Goal: Information Seeking & Learning: Understand process/instructions

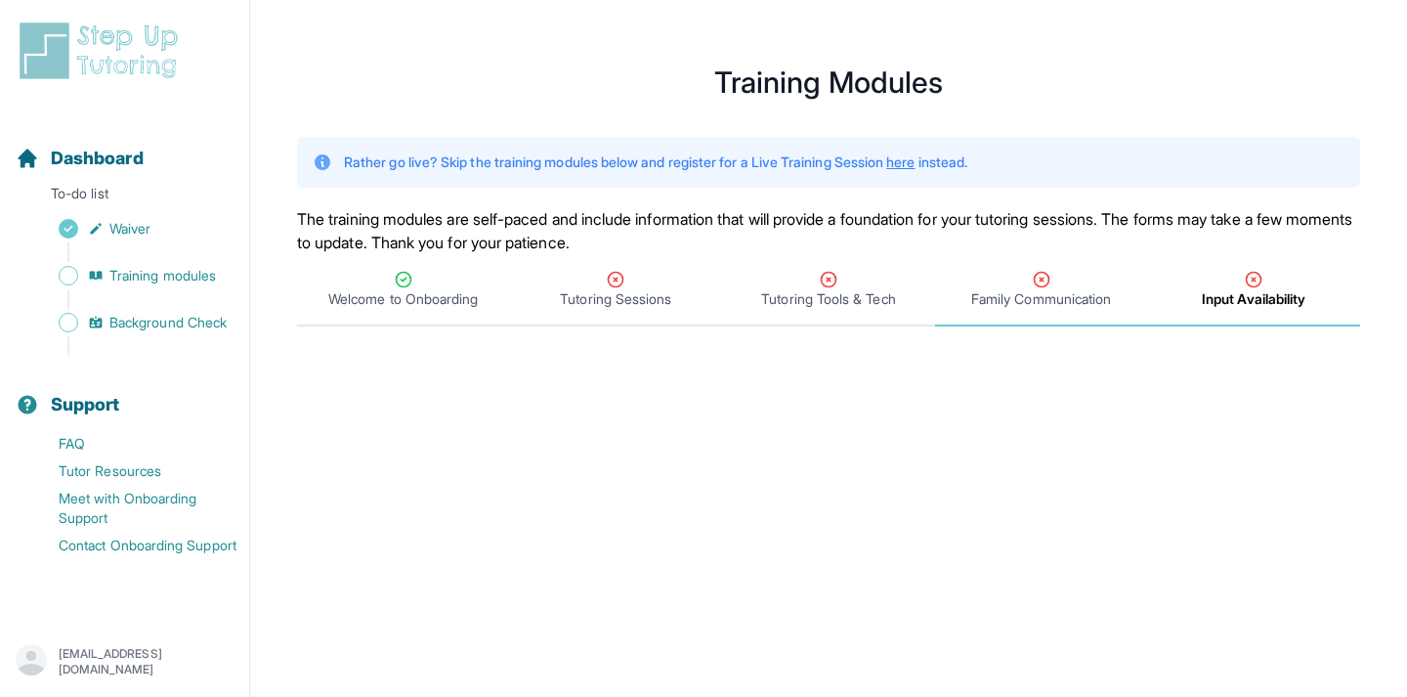
click at [1020, 286] on div "Family Communication" at bounding box center [1041, 289] width 205 height 39
click at [670, 283] on div "Tutoring Sessions" at bounding box center [616, 289] width 205 height 39
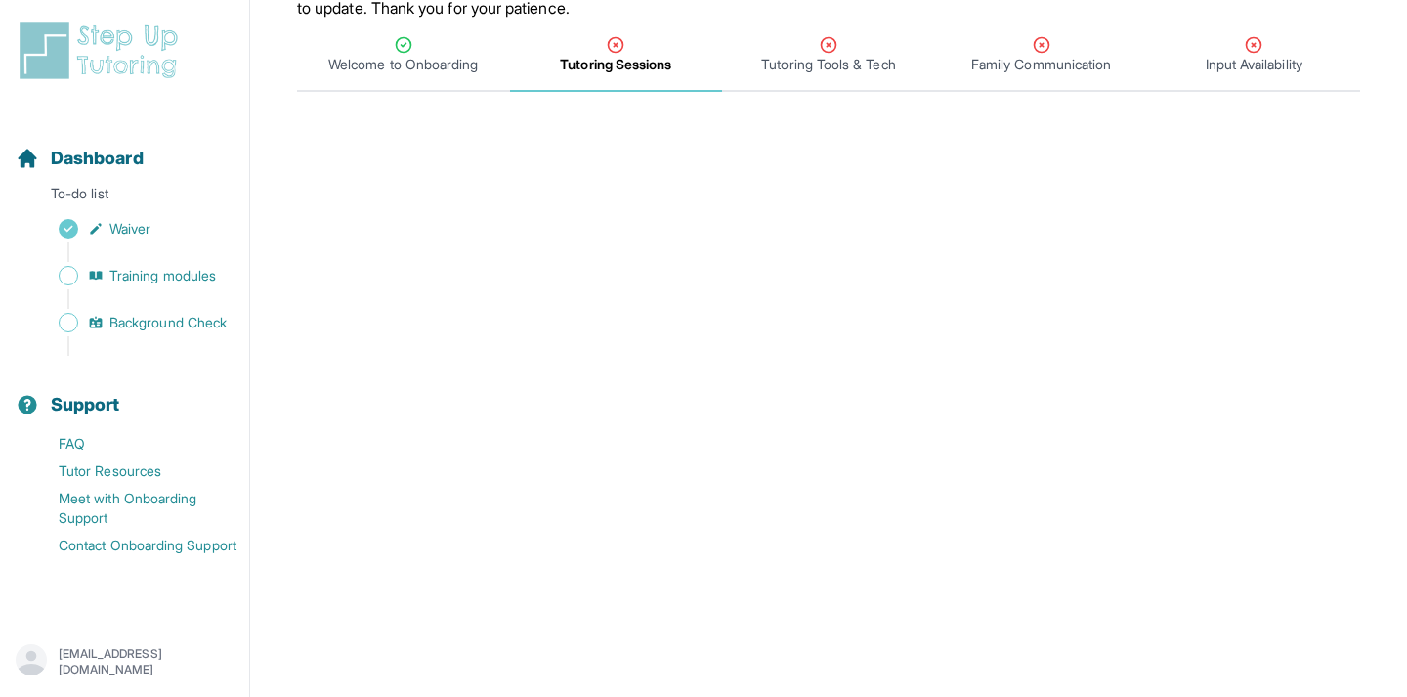
scroll to position [199, 0]
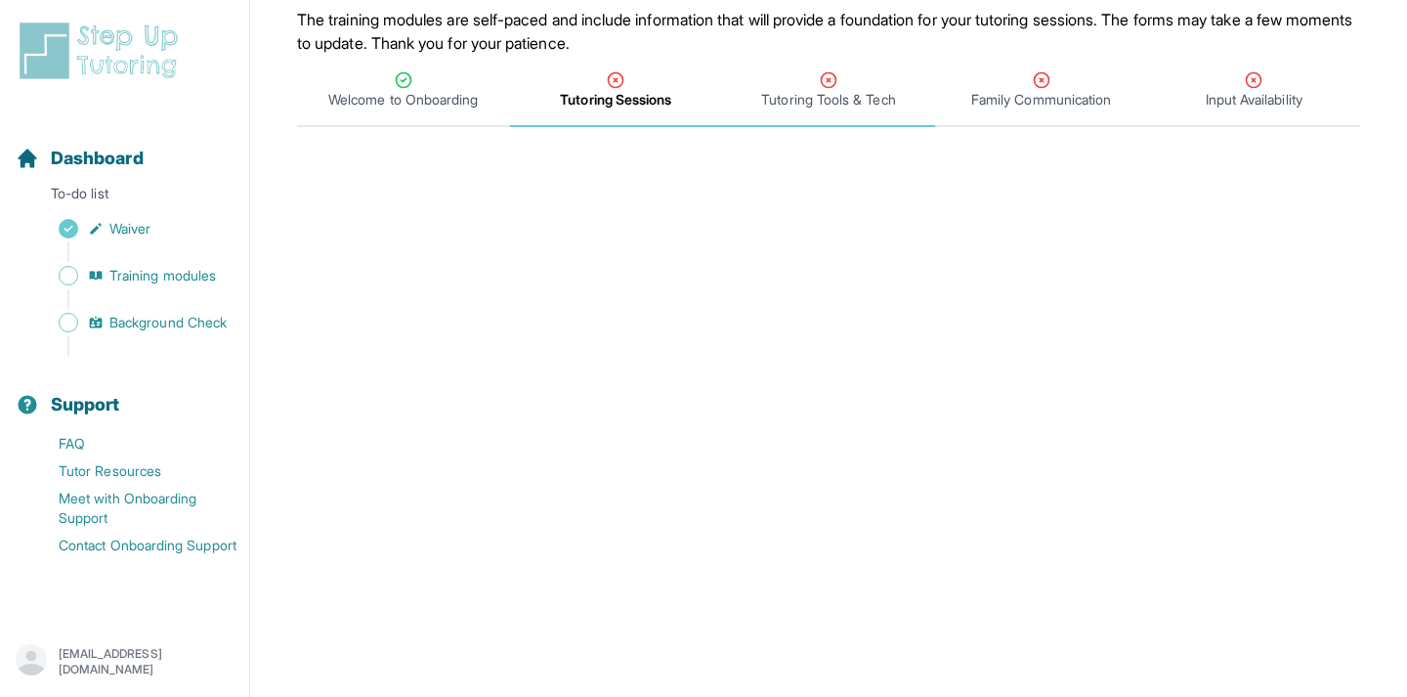
click at [796, 95] on span "Tutoring Tools & Tech" at bounding box center [828, 100] width 134 height 20
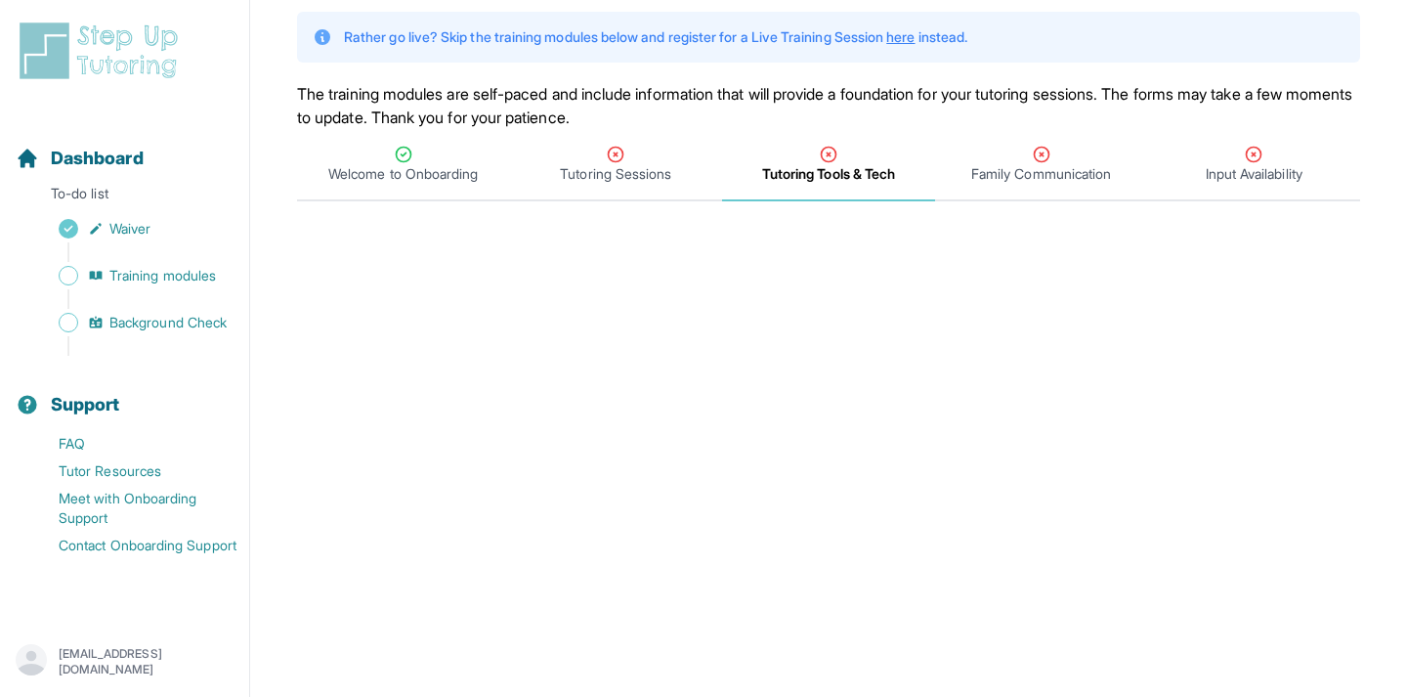
scroll to position [126, 0]
click at [205, 280] on span "Training modules" at bounding box center [162, 276] width 106 height 20
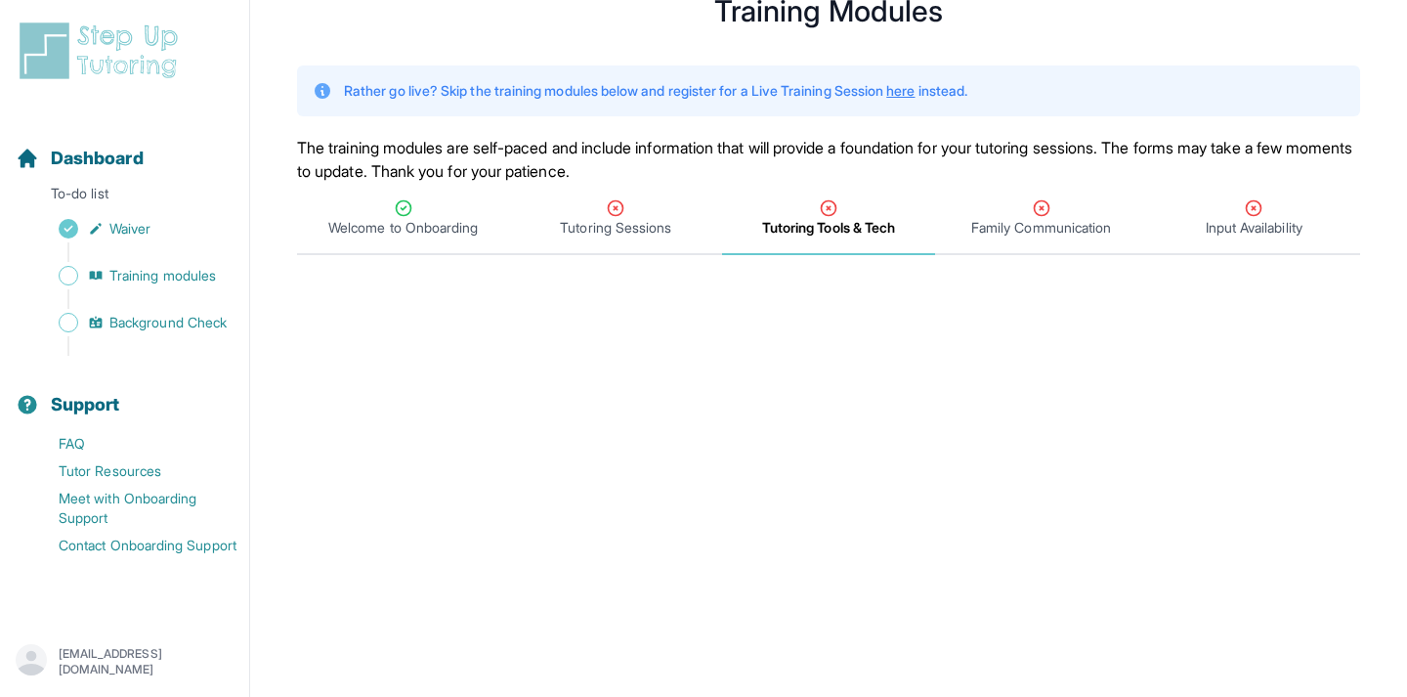
scroll to position [37, 0]
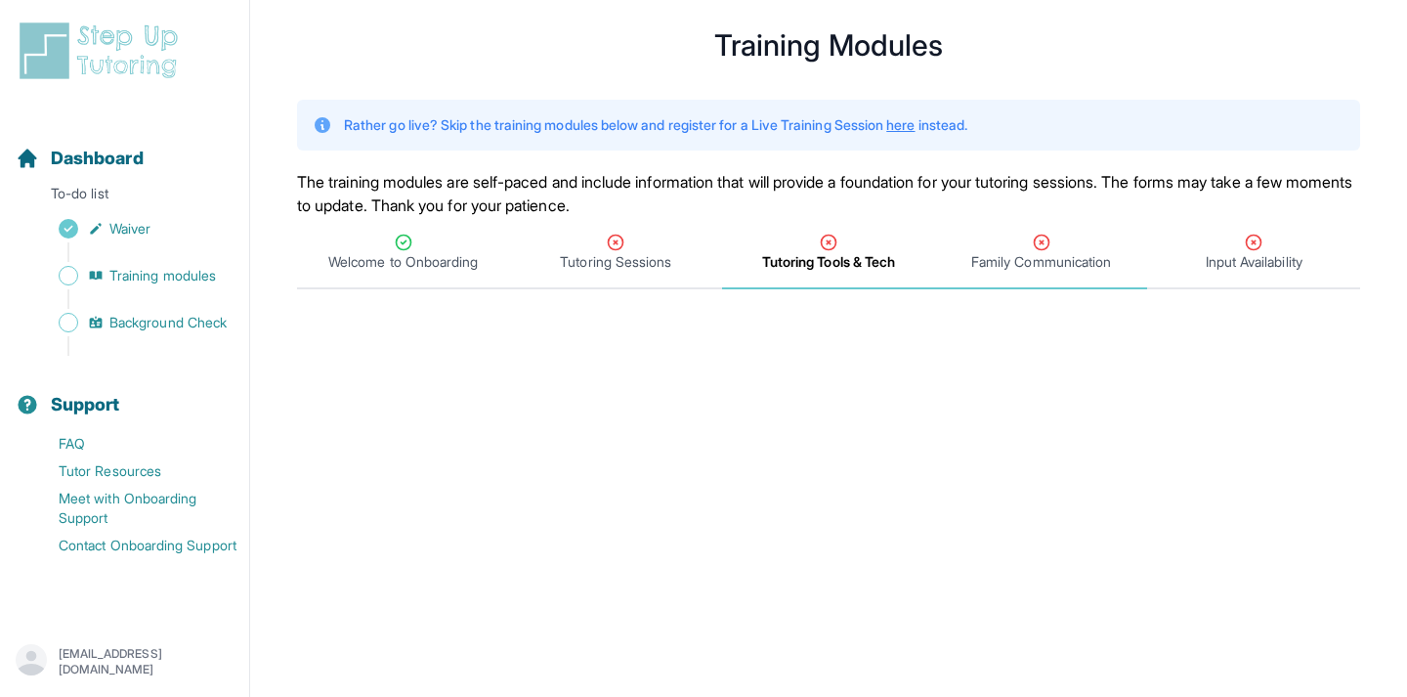
click at [990, 254] on span "Family Communication" at bounding box center [1041, 262] width 140 height 20
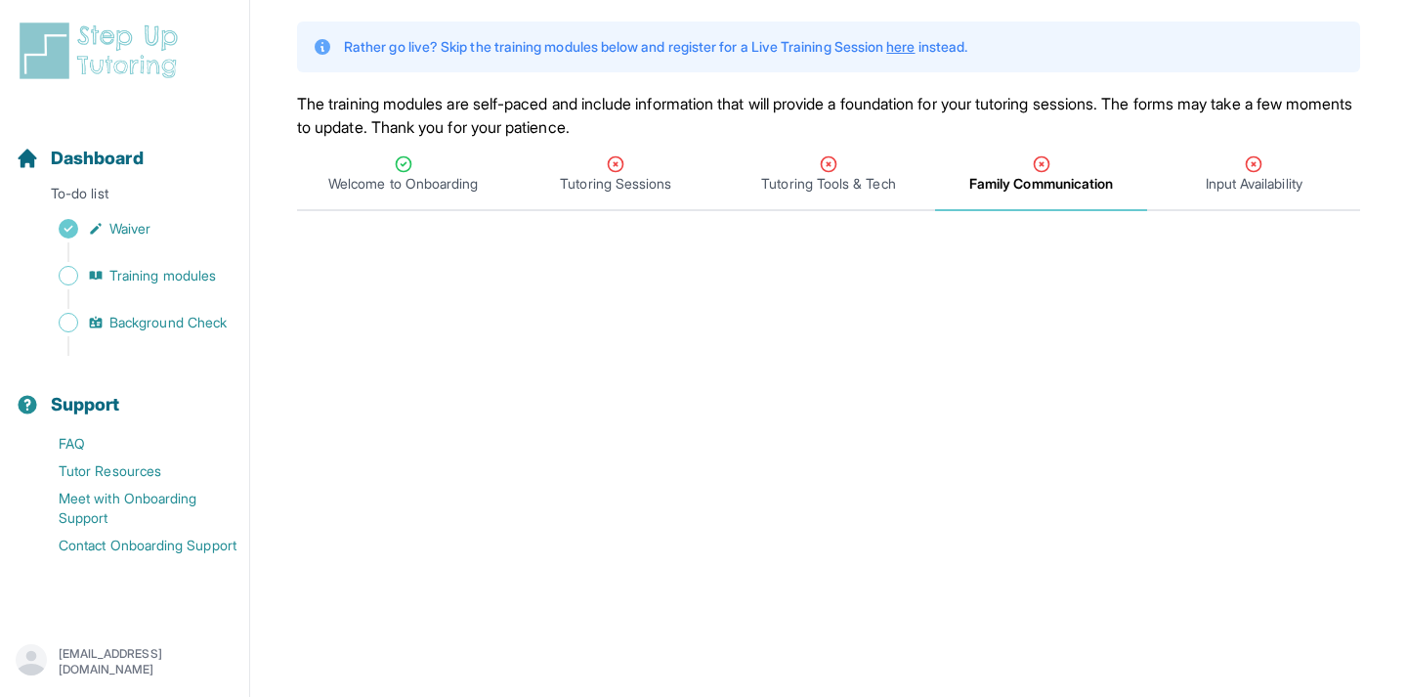
scroll to position [0, 0]
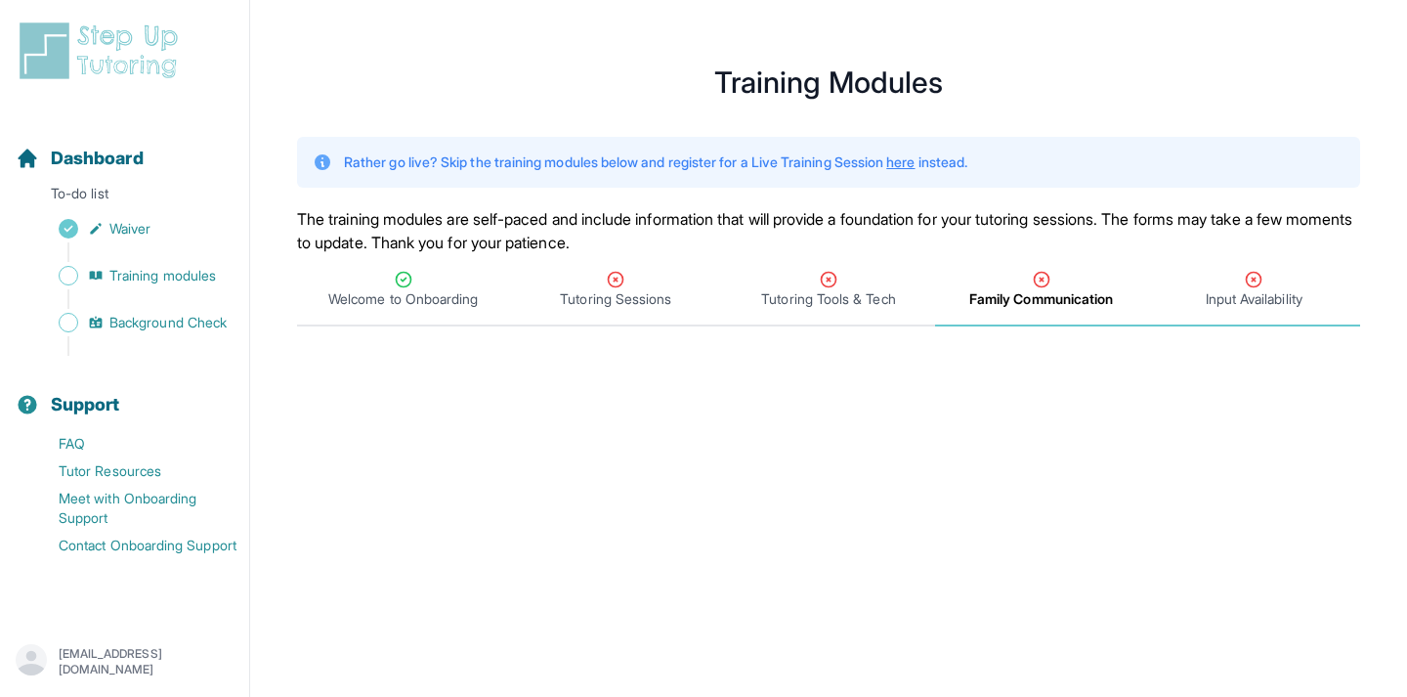
click at [1176, 291] on div "Input Availability" at bounding box center [1253, 289] width 205 height 39
click at [570, 281] on div "Tutoring Sessions" at bounding box center [616, 289] width 205 height 39
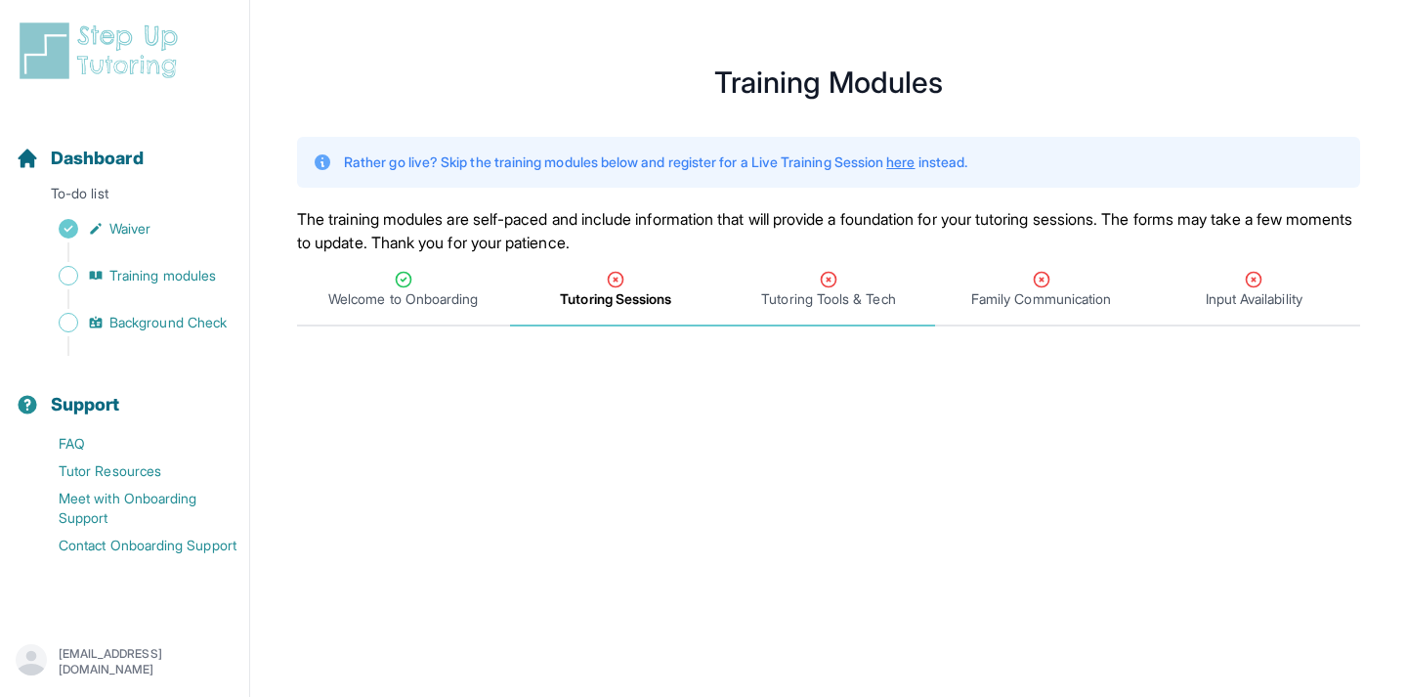
click at [776, 297] on span "Tutoring Tools & Tech" at bounding box center [828, 299] width 134 height 20
click at [648, 263] on span "Tutoring Sessions" at bounding box center [616, 290] width 213 height 72
click at [1251, 295] on span "Input Availability" at bounding box center [1254, 299] width 97 height 20
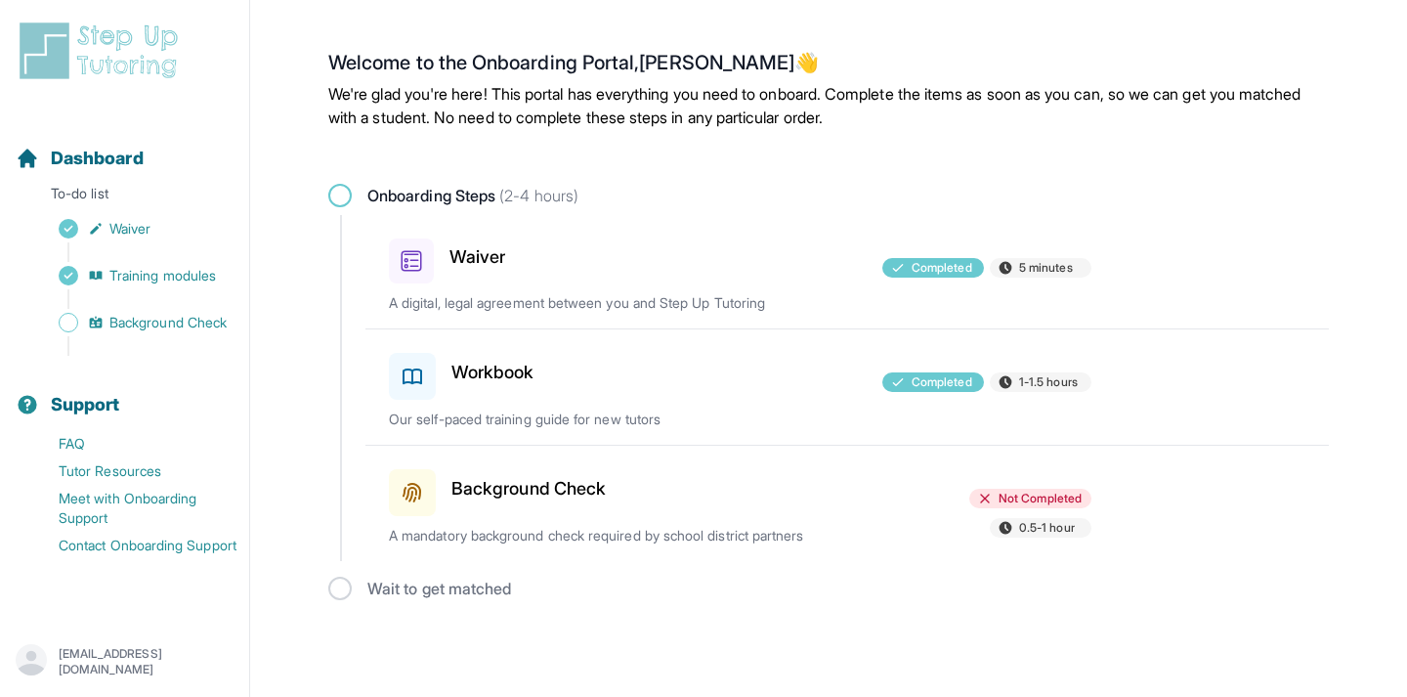
click at [534, 489] on h3 "Background Check" at bounding box center [528, 488] width 154 height 27
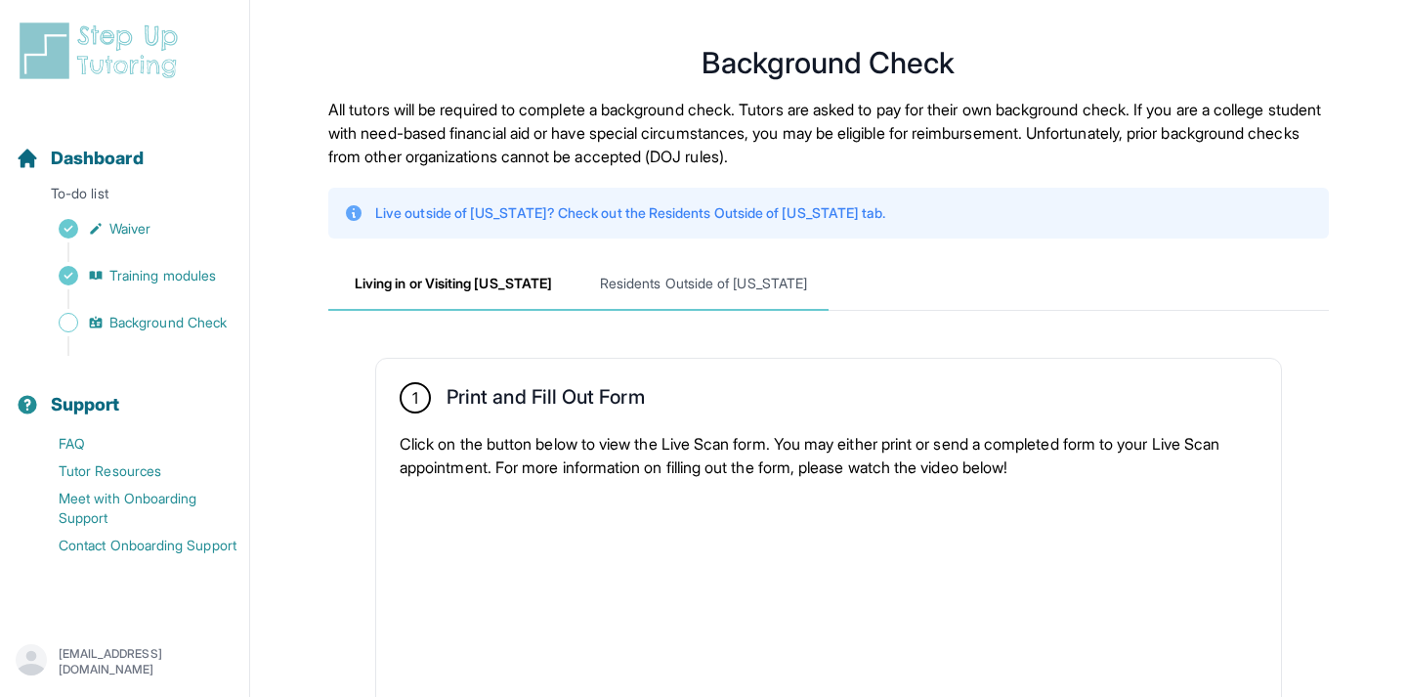
click at [727, 282] on span "Residents Outside of California" at bounding box center [703, 284] width 250 height 53
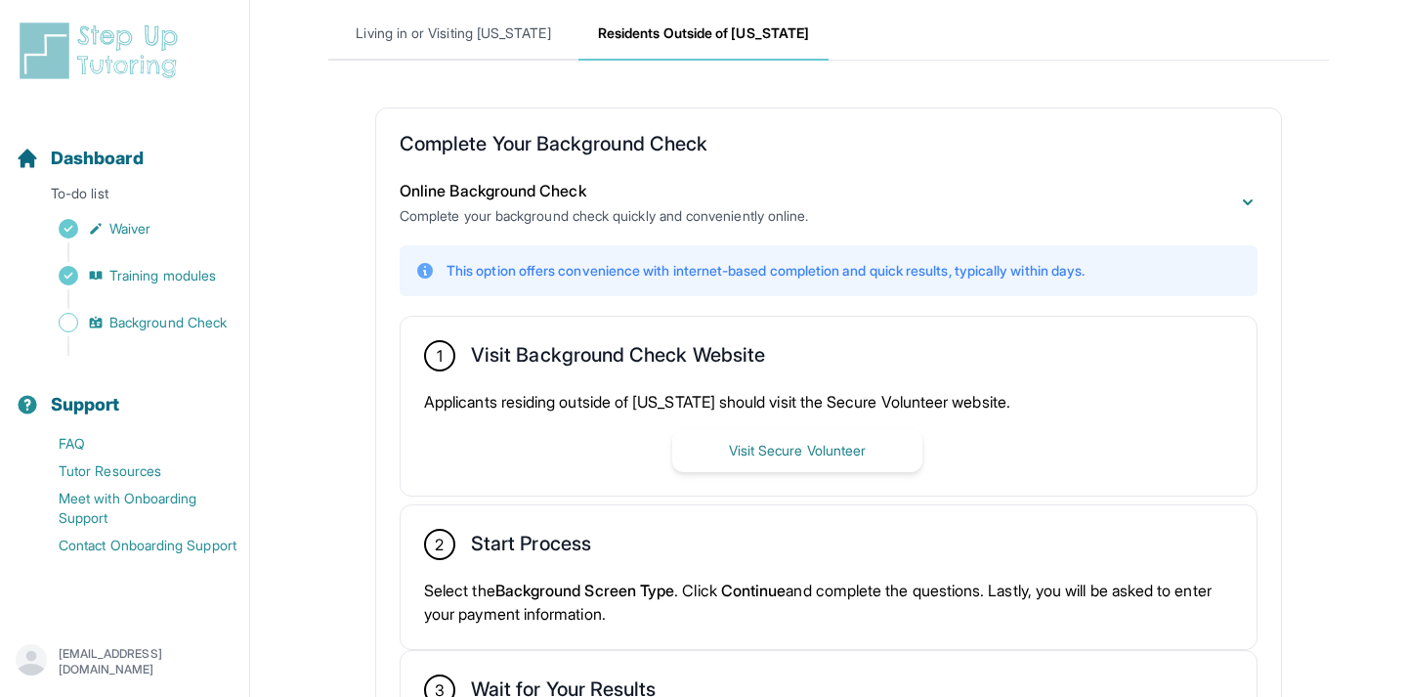
scroll to position [139, 0]
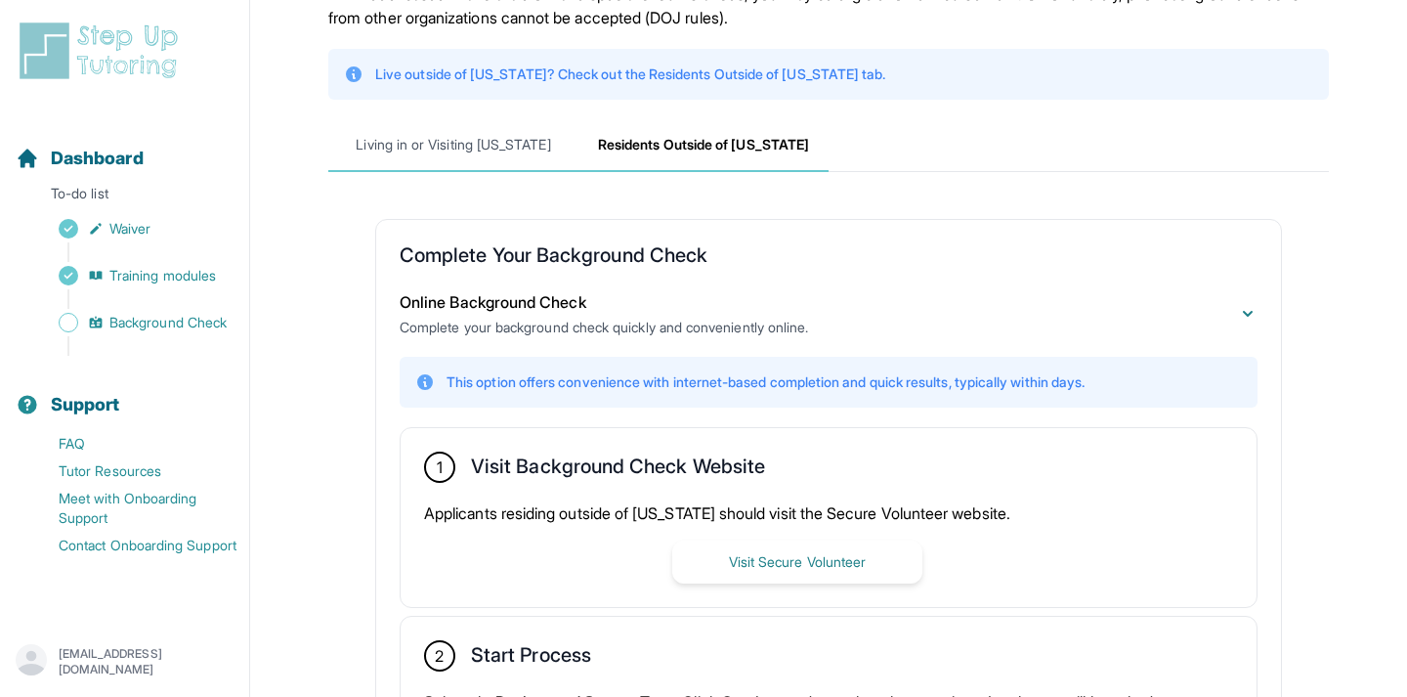
click at [473, 156] on span "Living in or Visiting California" at bounding box center [453, 145] width 250 height 53
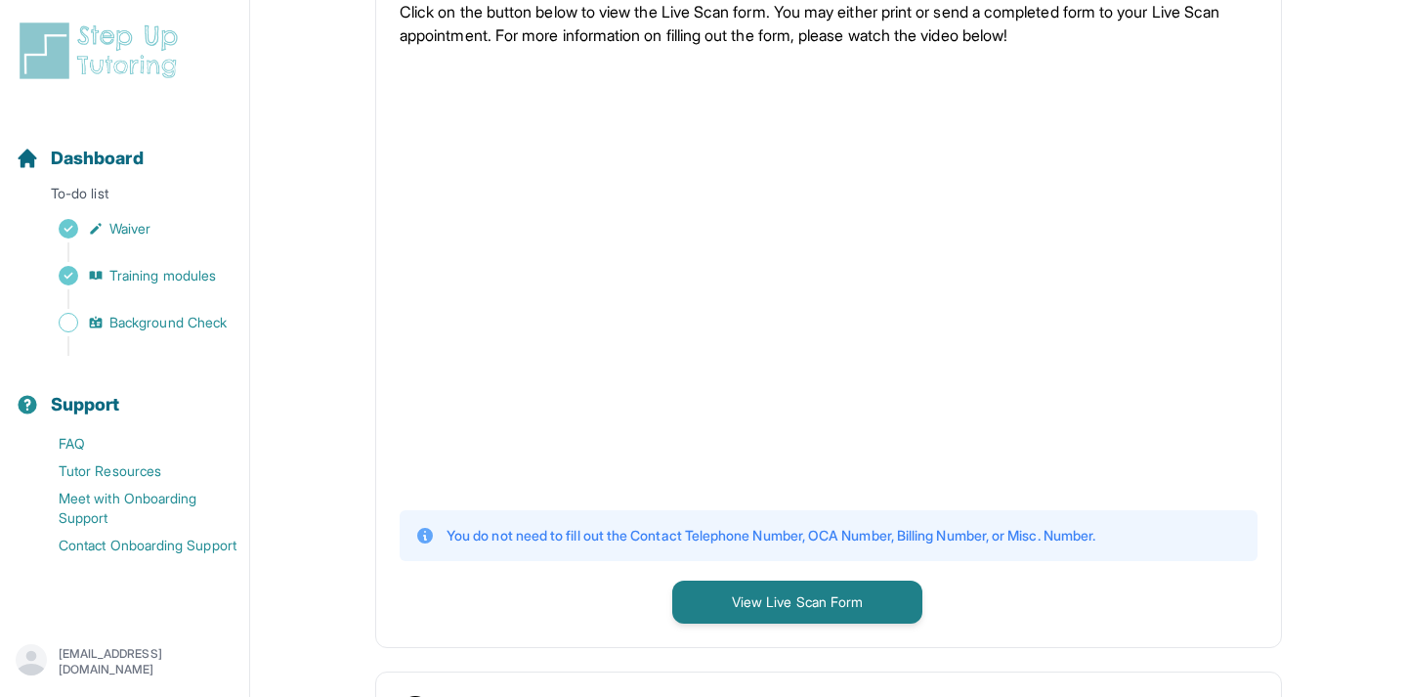
scroll to position [438, 0]
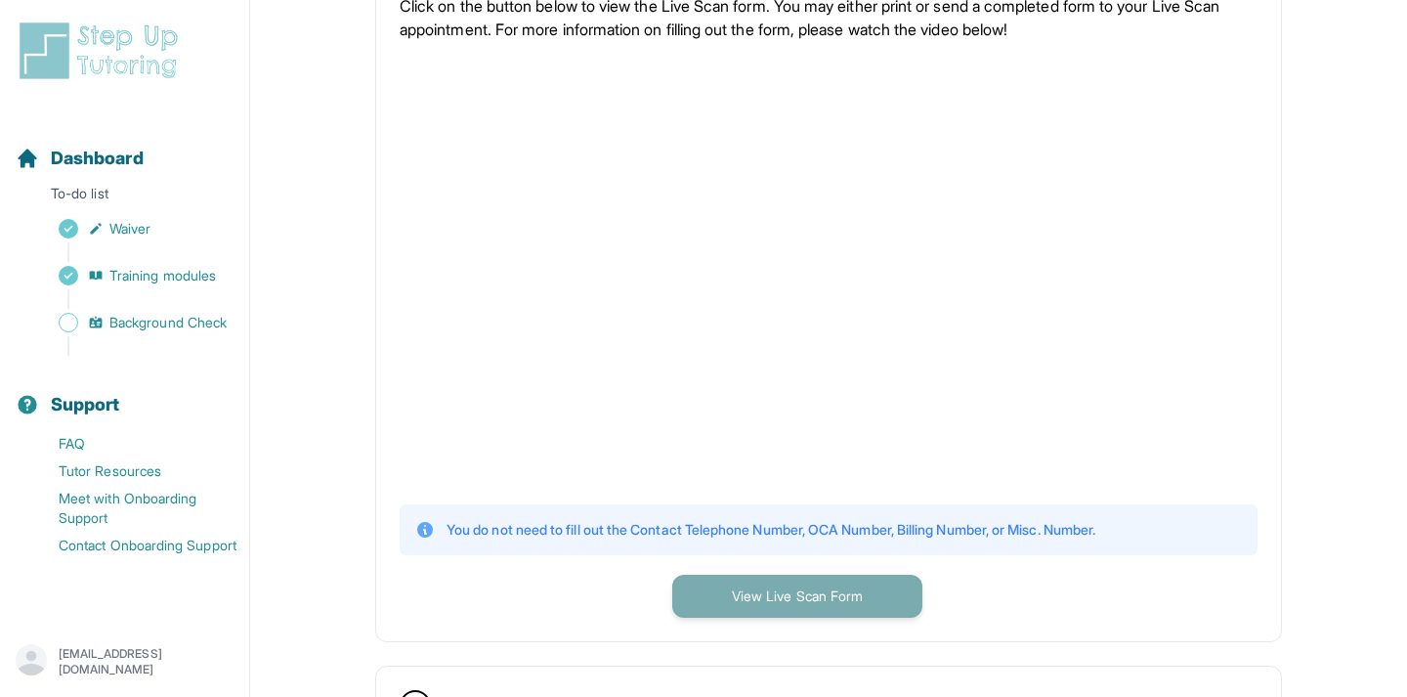
click at [714, 604] on button "View Live Scan Form" at bounding box center [797, 595] width 250 height 43
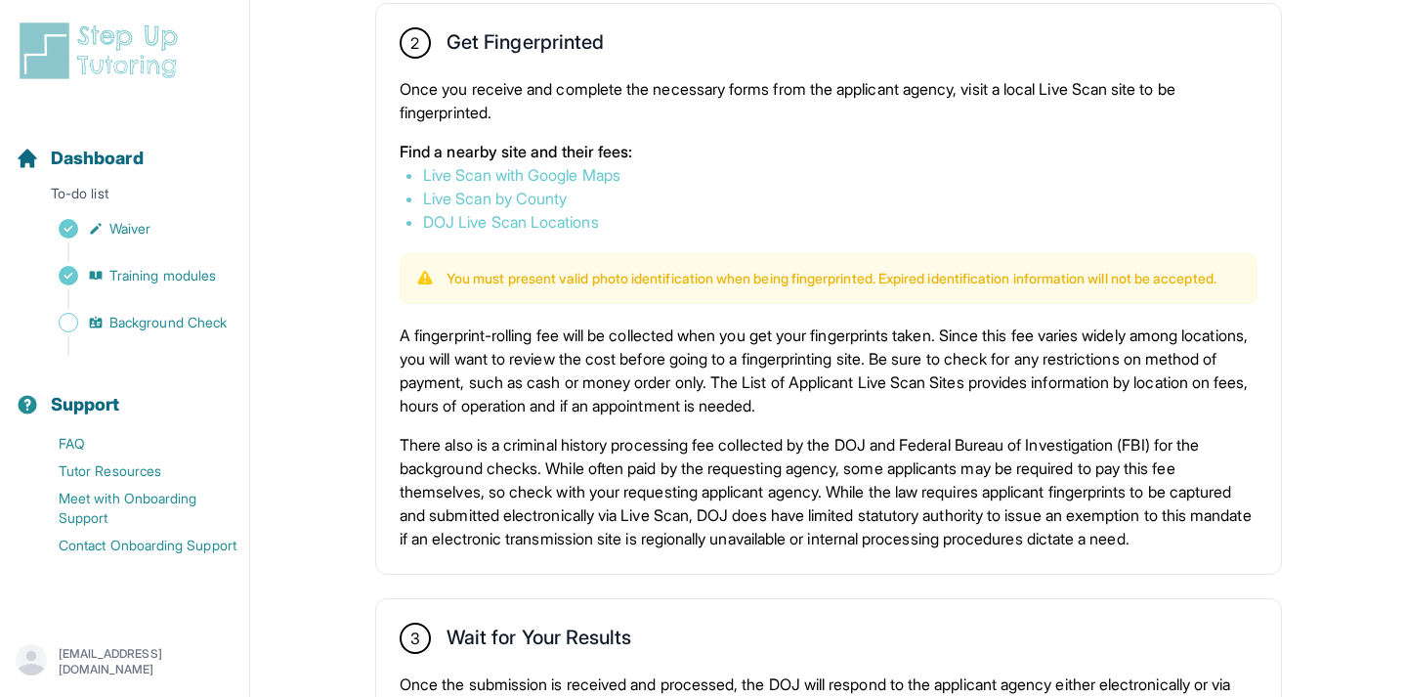
scroll to position [1103, 0]
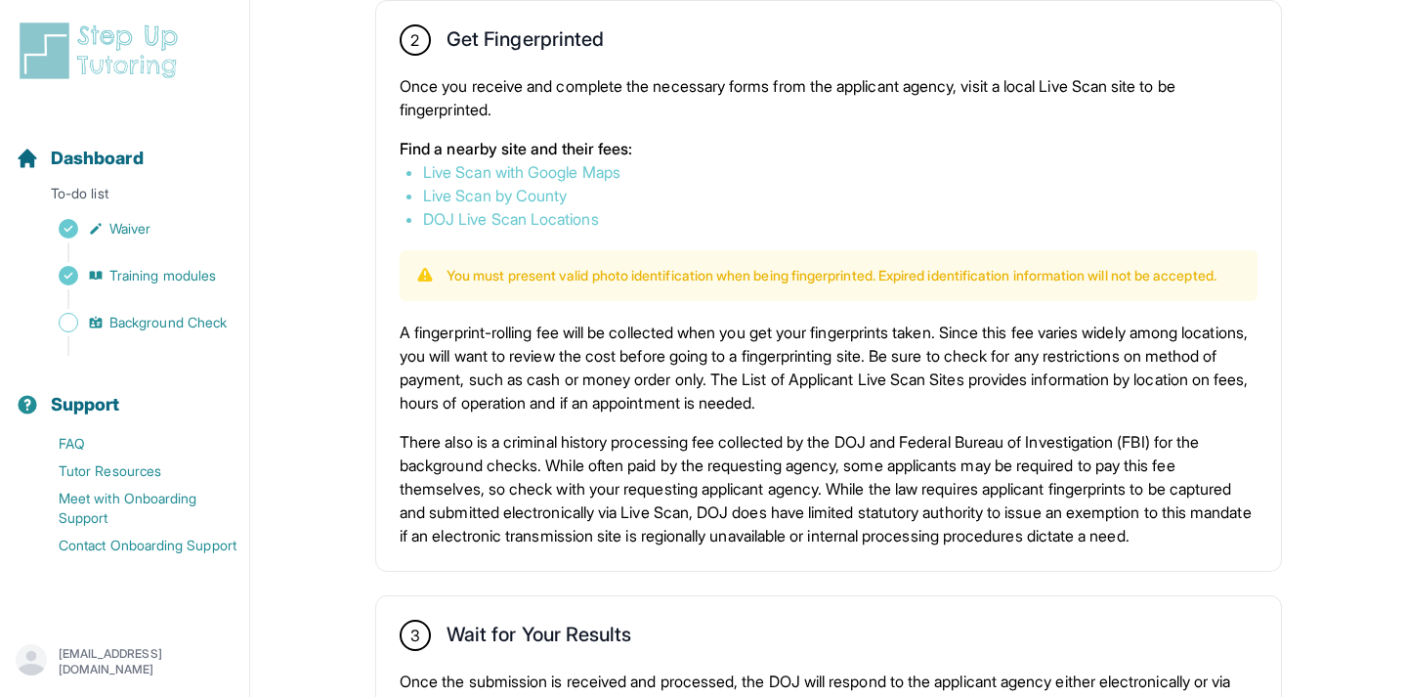
click at [553, 171] on link "Live Scan with Google Maps" at bounding box center [521, 172] width 197 height 20
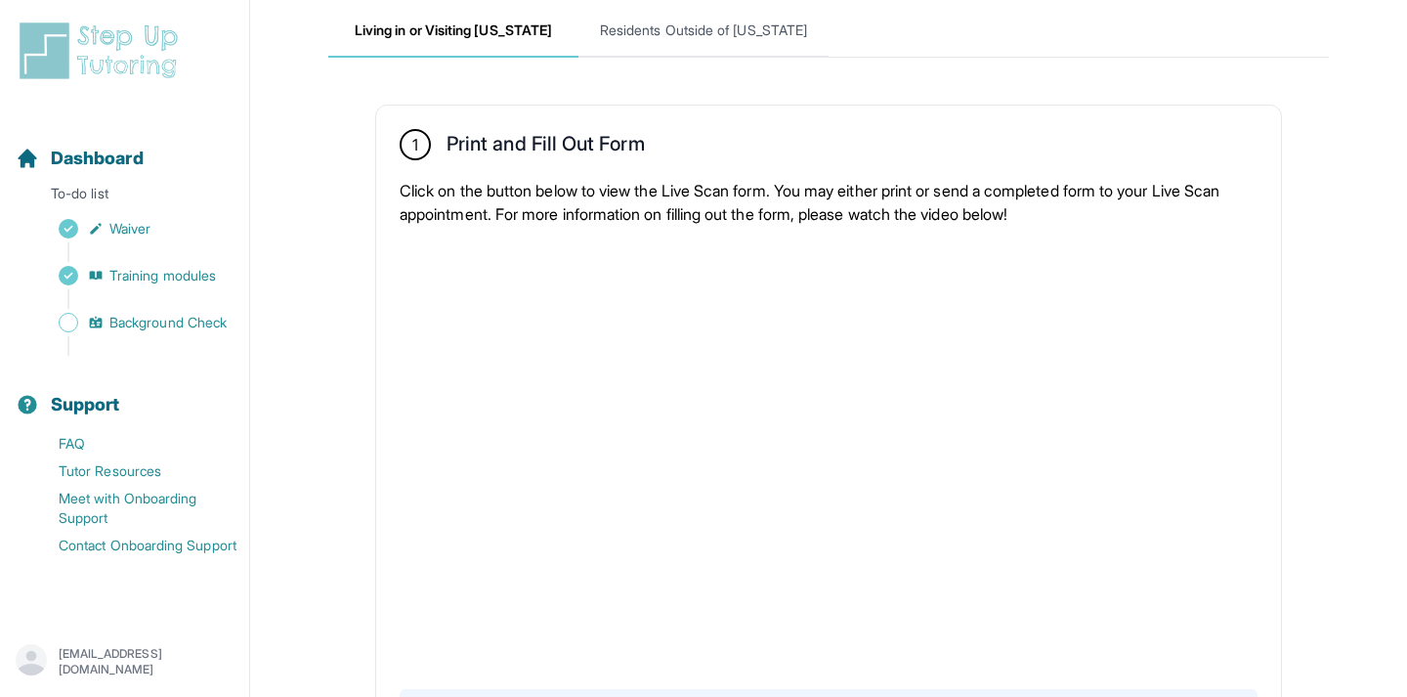
scroll to position [257, 0]
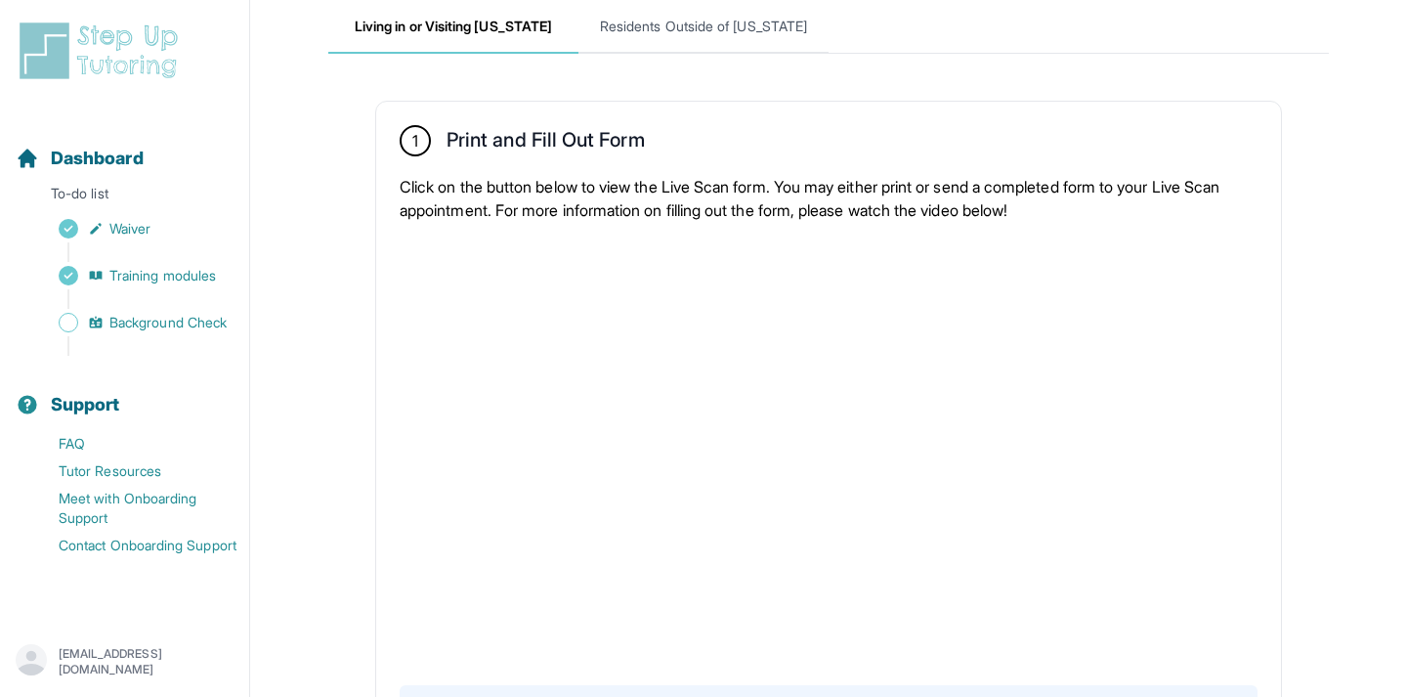
click at [634, 163] on div "1 Print and Fill Out Form Click on the button below to view the Live Scan form.…" at bounding box center [828, 462] width 905 height 720
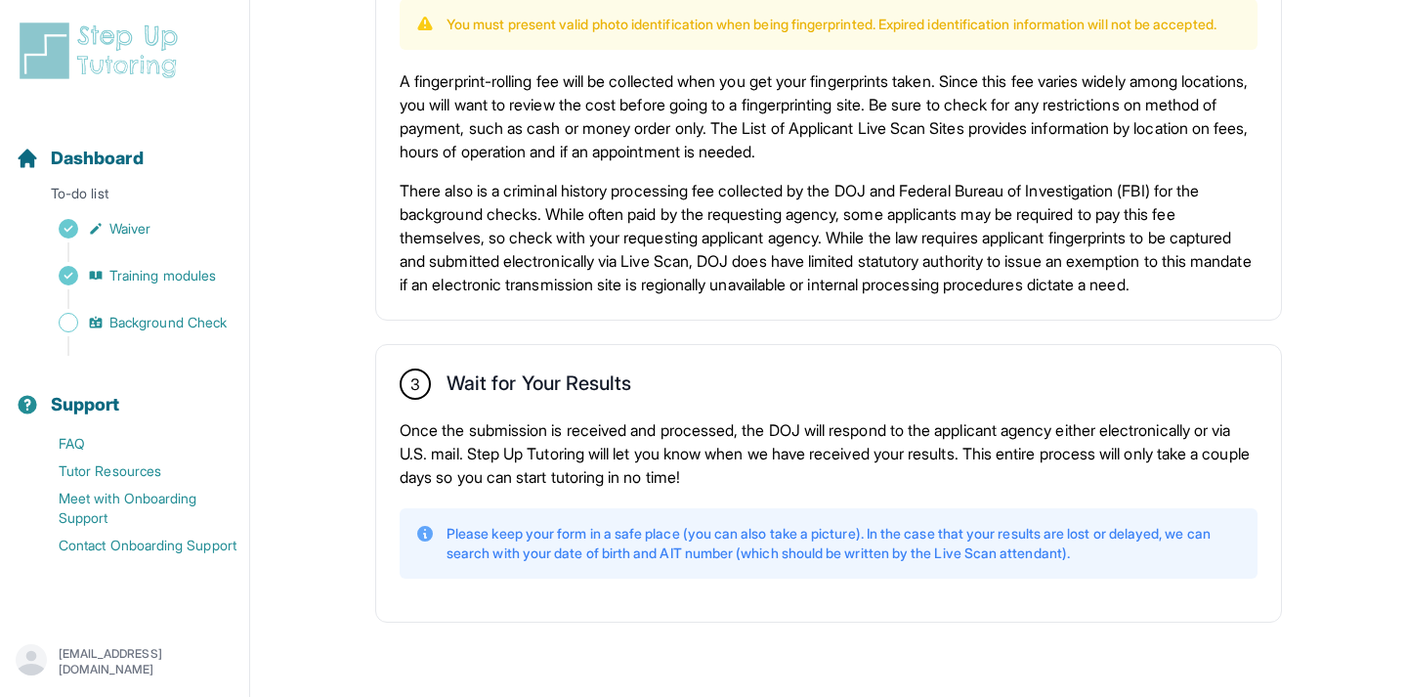
scroll to position [1376, 0]
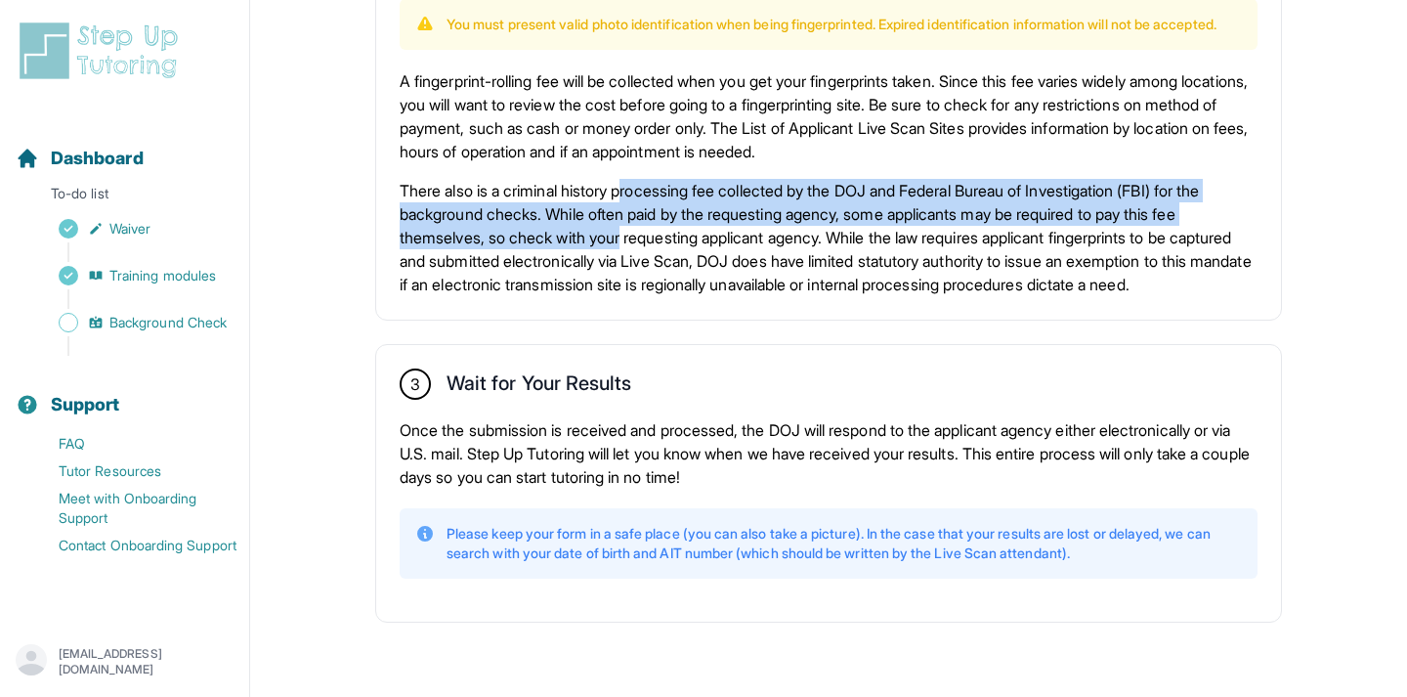
drag, startPoint x: 636, startPoint y: 192, endPoint x: 633, endPoint y: 229, distance: 36.3
click at [633, 229] on p "There also is a criminal history processing fee collected by the DOJ and Federa…" at bounding box center [829, 237] width 858 height 117
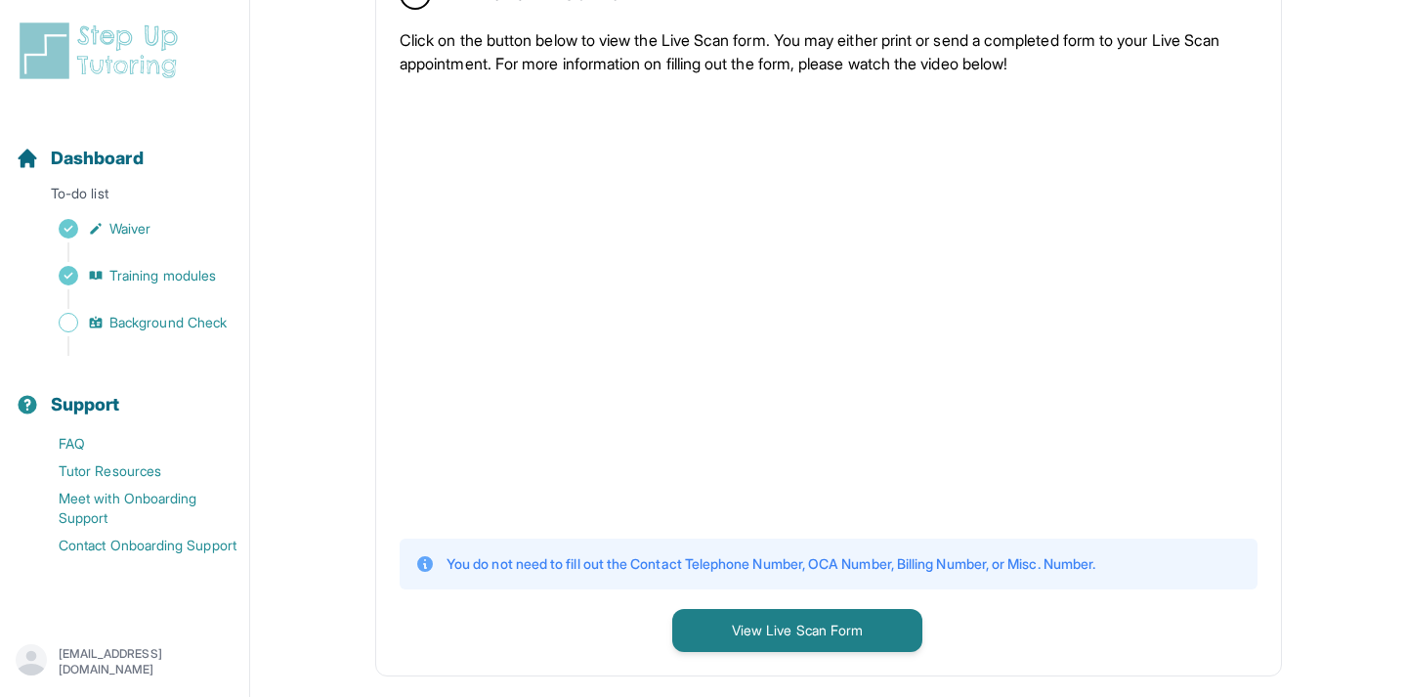
scroll to position [350, 0]
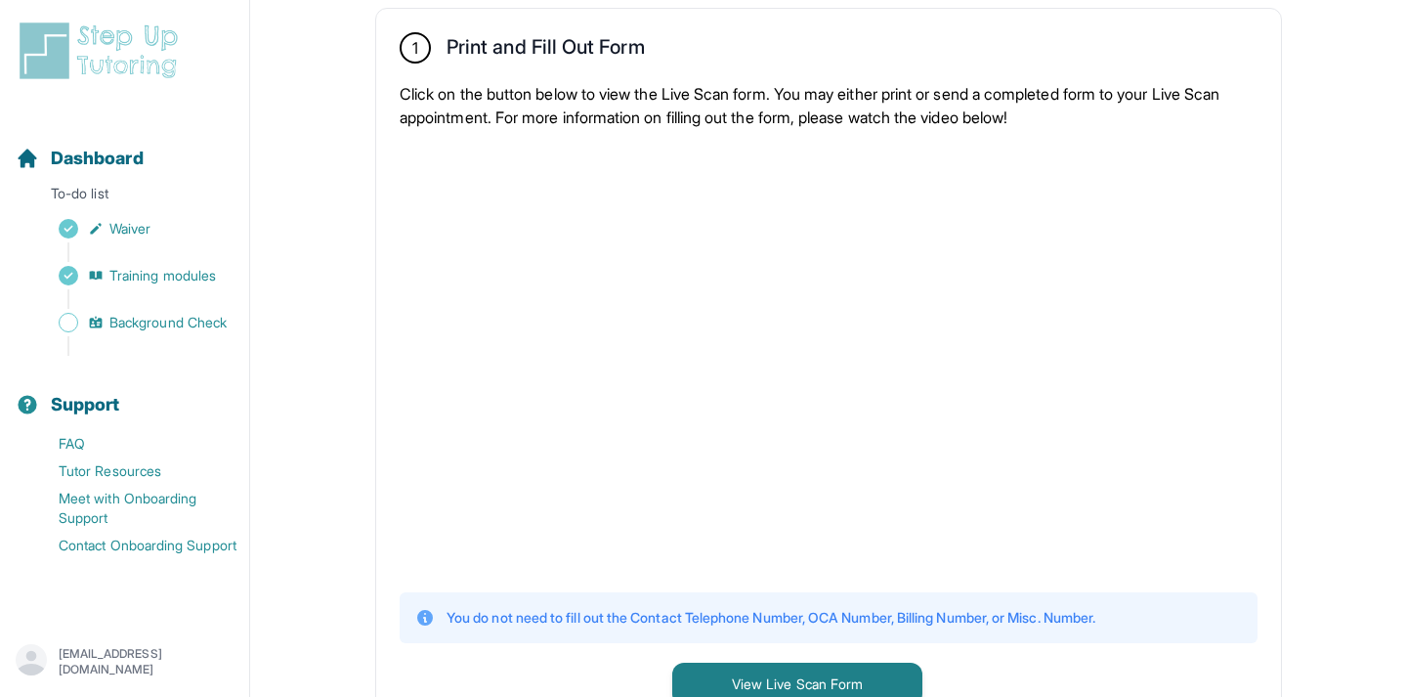
click at [219, 261] on div "Sidebar" at bounding box center [129, 252] width 226 height 20
click at [191, 274] on span "Training modules" at bounding box center [162, 276] width 106 height 20
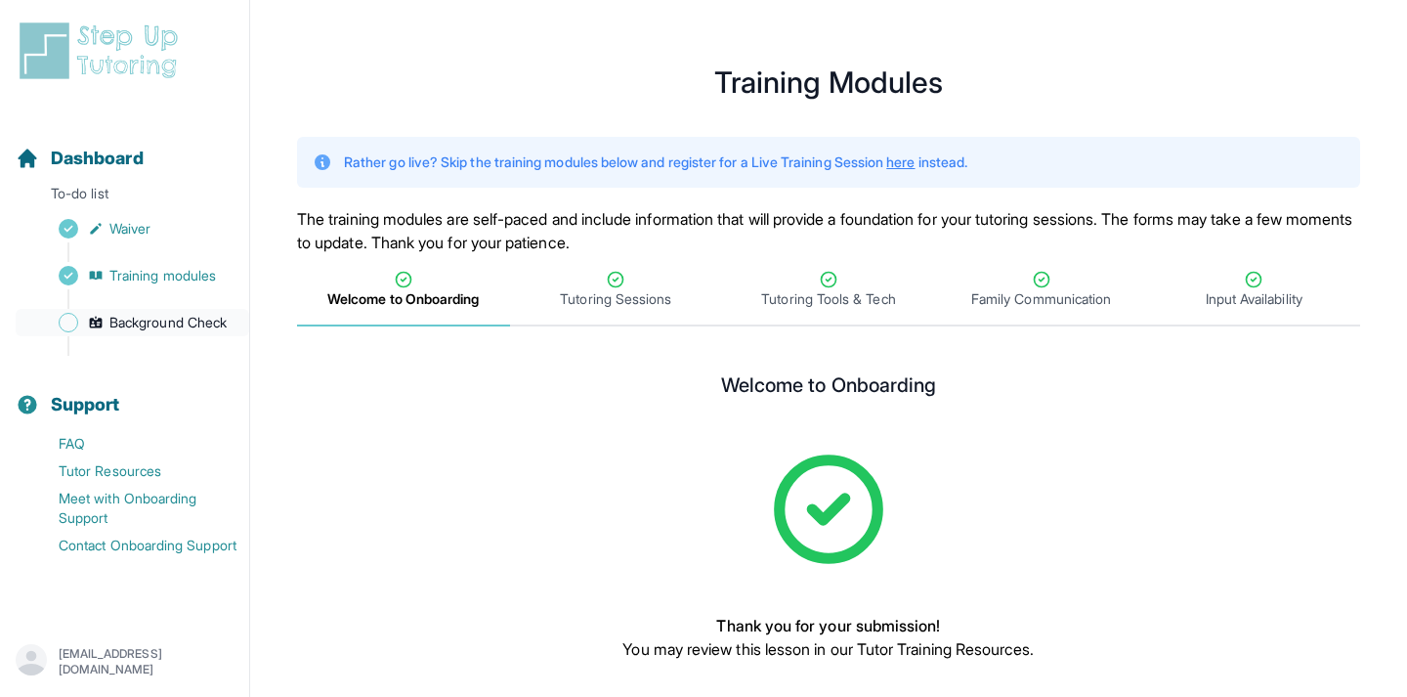
click at [184, 318] on span "Background Check" at bounding box center [167, 323] width 117 height 20
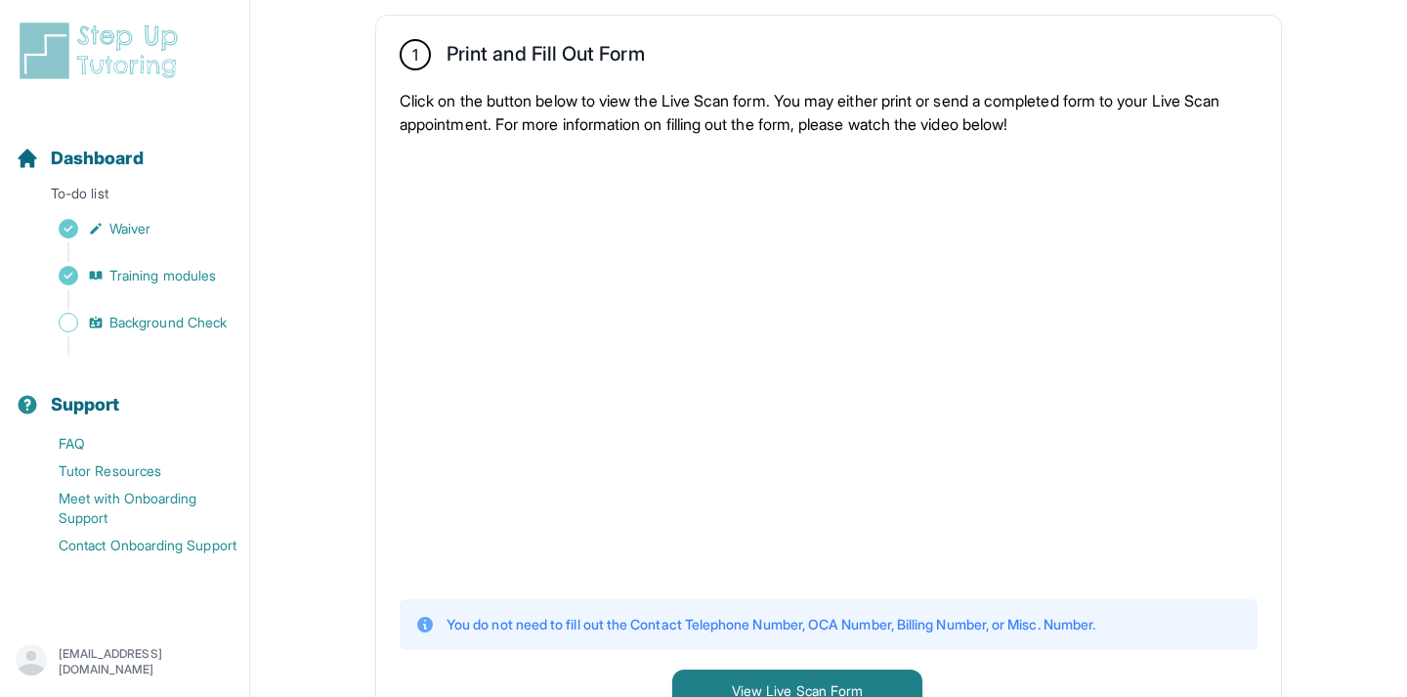
scroll to position [344, 0]
